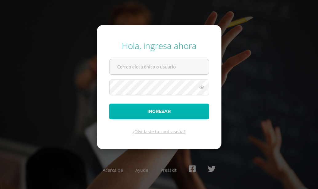
click at [145, 112] on button "Ingresar" at bounding box center [159, 111] width 100 height 16
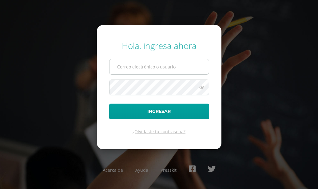
click at [167, 63] on input "text" at bounding box center [159, 66] width 99 height 15
click at [166, 67] on input "text" at bounding box center [159, 66] width 99 height 15
click at [164, 69] on input "text" at bounding box center [159, 66] width 99 height 15
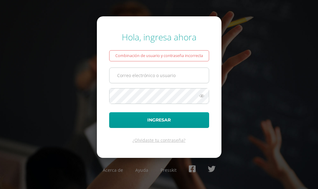
type input "[EMAIL_ADDRESS][DOMAIN_NAME]"
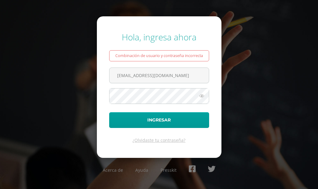
click at [167, 128] on form "Hola, ingresa ahora Combinación de usuario y contraseña incorrecta [EMAIL_ADDRE…" at bounding box center [159, 86] width 125 height 141
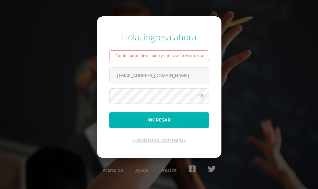
click at [169, 123] on button "Ingresar" at bounding box center [159, 120] width 100 height 16
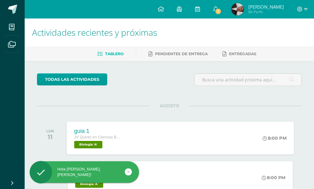
click at [89, 146] on span "Biología 'A'" at bounding box center [88, 144] width 28 height 7
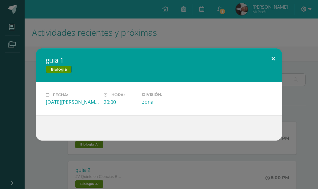
click at [269, 58] on button at bounding box center [274, 58] width 18 height 21
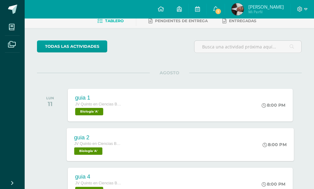
scroll to position [62, 0]
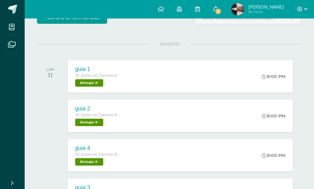
click at [219, 11] on span "1" at bounding box center [218, 11] width 7 height 7
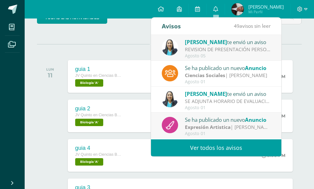
click at [224, 50] on div "REVISION DE PRESENTACIÓN PERSONAL: Saludos Cordiales Les recordamos que estamos…" at bounding box center [228, 49] width 86 height 7
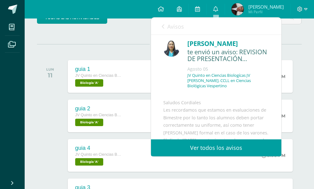
scroll to position [0, 0]
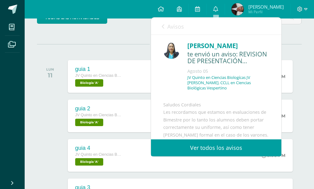
drag, startPoint x: 150, startPoint y: 31, endPoint x: 154, endPoint y: 31, distance: 4.0
click at [154, 31] on div "Avisos 48 avisos sin leer Avisos Dina Cabrera te envió un aviso REVISION DE PRE…" at bounding box center [216, 86] width 131 height 139
click at [165, 30] on link "Avisos" at bounding box center [173, 27] width 22 height 18
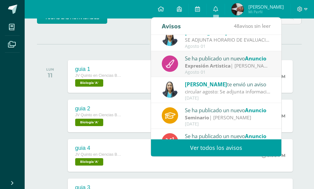
scroll to position [62, 0]
click at [217, 61] on div "Se ha publicado un nuevo Anuncio" at bounding box center [228, 58] width 86 height 8
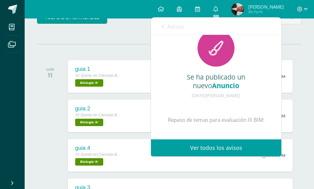
scroll to position [0, 0]
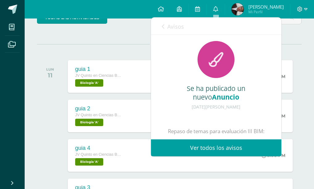
click at [175, 26] on span "Avisos" at bounding box center [175, 26] width 17 height 7
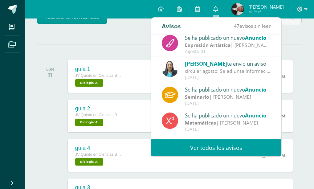
scroll to position [103, 0]
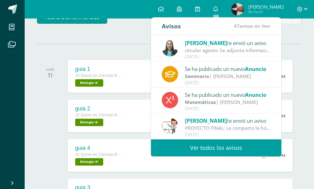
click at [230, 106] on div "[DATE]" at bounding box center [228, 108] width 86 height 5
click at [237, 101] on div "Matemáticas | Ana González" at bounding box center [228, 102] width 86 height 7
click at [232, 99] on div "Matemáticas | Ana González" at bounding box center [228, 102] width 86 height 7
click at [230, 99] on div "Matemáticas | Ana González" at bounding box center [228, 102] width 86 height 7
click at [201, 99] on div "Dina Cabrera te envió un aviso REVISION DE PRESENTACIÓN PERSONAL: Saludos Cordi…" at bounding box center [281, 87] width 260 height 104
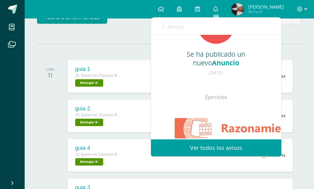
scroll to position [0, 0]
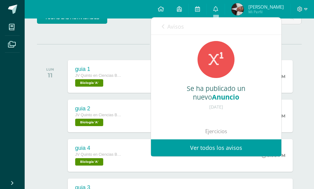
click at [164, 30] on link "Avisos" at bounding box center [173, 27] width 22 height 18
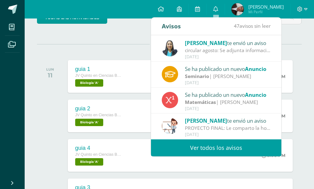
click at [127, 42] on div "todas las Actividades No tienes actividades Échale un vistazo a los demás perío…" at bounding box center [169, 142] width 289 height 286
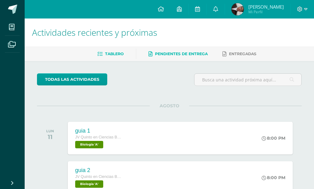
click at [187, 50] on link "Pendientes de entrega" at bounding box center [177, 54] width 59 height 10
click at [186, 50] on link "Pendientes de entrega" at bounding box center [177, 54] width 59 height 10
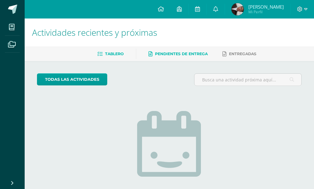
click at [120, 53] on span "Tablero" at bounding box center [114, 53] width 18 height 5
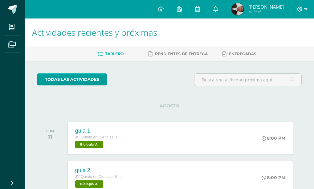
drag, startPoint x: 119, startPoint y: 99, endPoint x: 141, endPoint y: 89, distance: 24.3
